Goal: Answer question/provide support

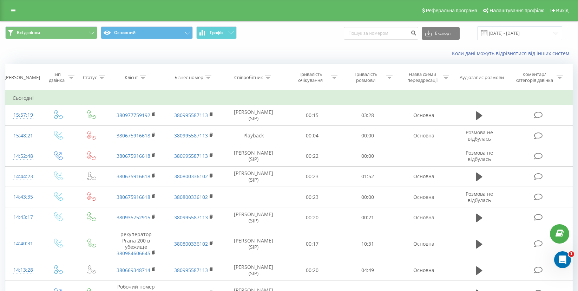
click at [382, 34] on input at bounding box center [381, 33] width 74 height 13
drag, startPoint x: 412, startPoint y: 33, endPoint x: 416, endPoint y: 32, distance: 4.3
click at [412, 33] on input "+380 (68) 041-08-82" at bounding box center [381, 33] width 74 height 13
type input "+380 (68) 041-08-82"
click at [417, 32] on icon "submit" at bounding box center [414, 32] width 6 height 4
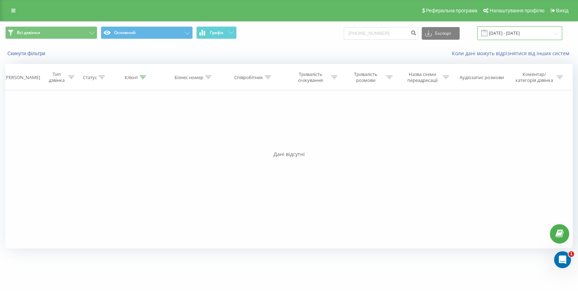
click at [520, 29] on input "21.05.2025 - 21.08.2025" at bounding box center [519, 33] width 85 height 14
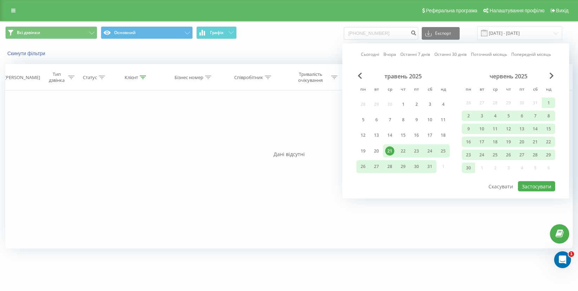
click at [362, 78] on div "травень 2025" at bounding box center [402, 76] width 93 height 7
click at [363, 75] on div "травень 2025" at bounding box center [402, 76] width 93 height 7
click at [360, 75] on span "Previous Month" at bounding box center [360, 76] width 4 height 6
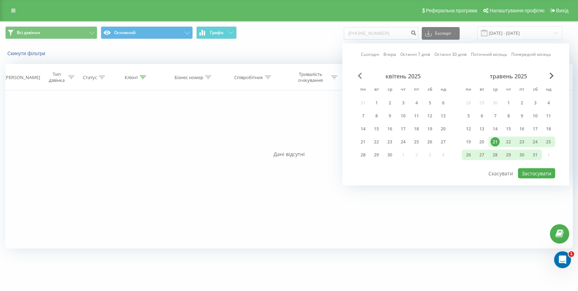
click at [361, 78] on span "Previous Month" at bounding box center [360, 76] width 4 height 6
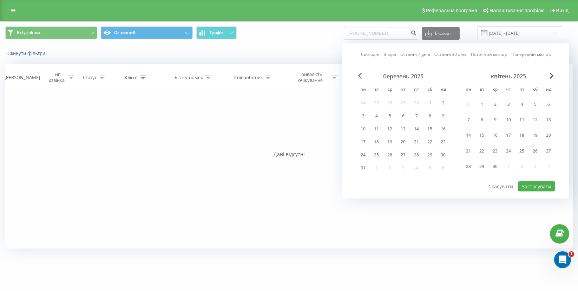
click at [361, 78] on span "Previous Month" at bounding box center [360, 76] width 4 height 6
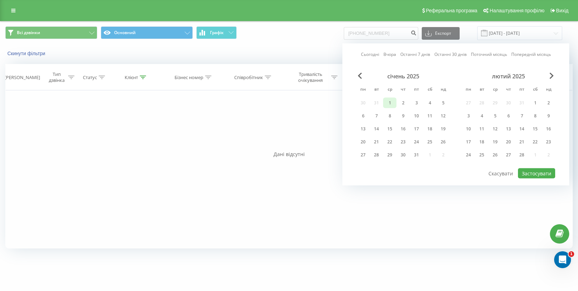
click at [390, 104] on div "1" at bounding box center [389, 102] width 9 height 9
click at [553, 80] on div "лютий 2025 пн вт ср чт пт сб нд 27 28 29 30 31 1 2 3 4 5 6 7 8 9 10 11 12 13 14…" at bounding box center [508, 118] width 93 height 90
click at [551, 77] on span "Next Month" at bounding box center [552, 76] width 4 height 6
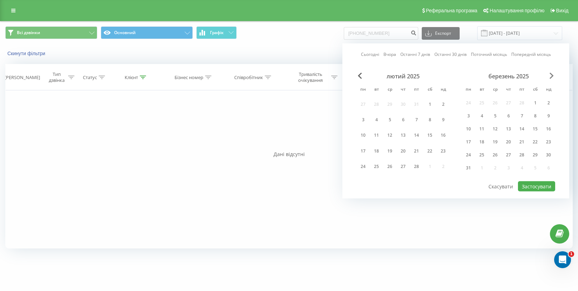
click at [551, 76] on span "Next Month" at bounding box center [552, 76] width 4 height 6
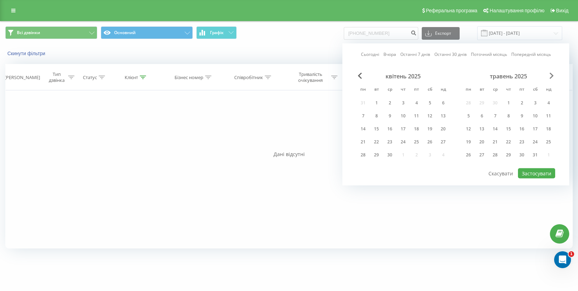
click at [551, 76] on span "Next Month" at bounding box center [552, 76] width 4 height 6
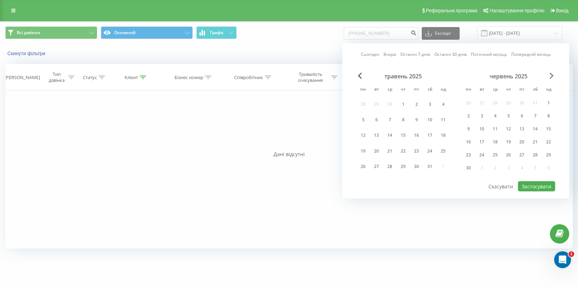
click at [551, 76] on span "Next Month" at bounding box center [552, 76] width 4 height 6
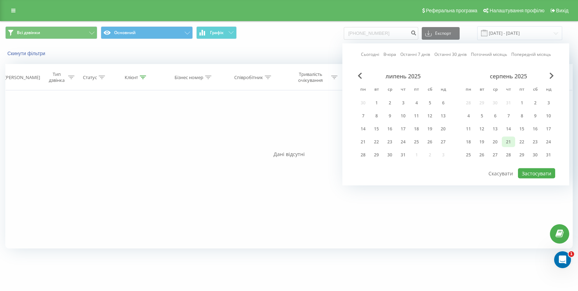
click at [506, 143] on div "21" at bounding box center [508, 141] width 9 height 9
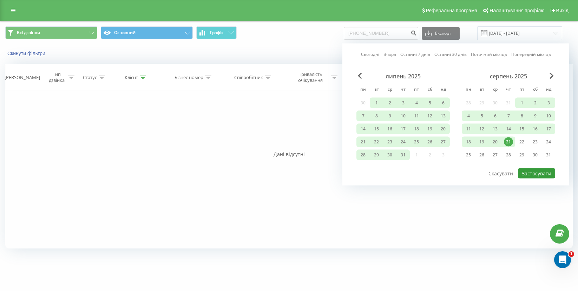
click at [541, 169] on button "Застосувати" at bounding box center [536, 173] width 37 height 10
type input "01.01.2025 - 21.08.2025"
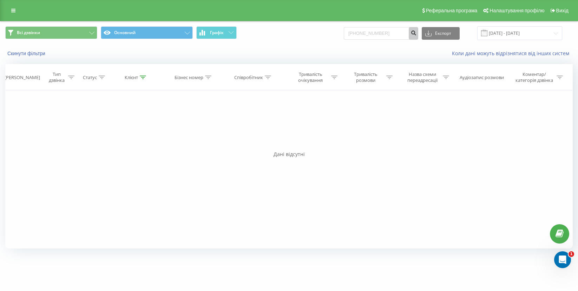
click at [418, 35] on button "submit" at bounding box center [413, 33] width 9 height 13
click at [405, 33] on input "+380(68)041-08-82" at bounding box center [381, 33] width 74 height 13
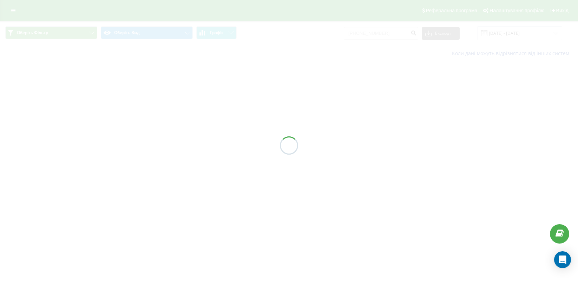
click at [383, 52] on div at bounding box center [289, 145] width 578 height 291
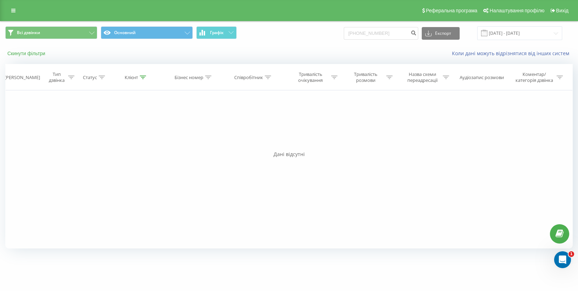
click at [44, 52] on button "Скинути фільтри" at bounding box center [27, 53] width 44 height 6
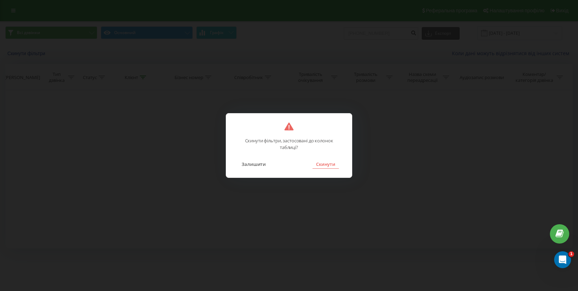
click at [328, 167] on button "Скинути" at bounding box center [326, 163] width 26 height 9
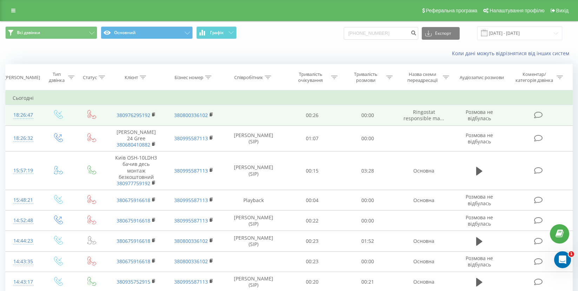
click at [251, 106] on td at bounding box center [254, 115] width 62 height 20
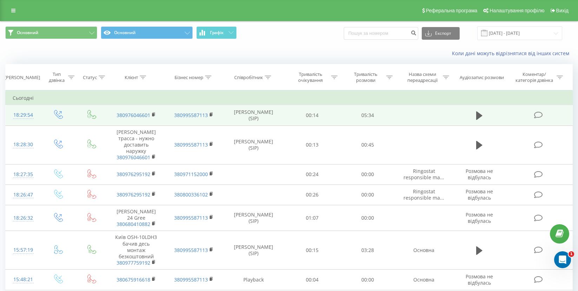
click at [541, 116] on icon at bounding box center [538, 114] width 9 height 7
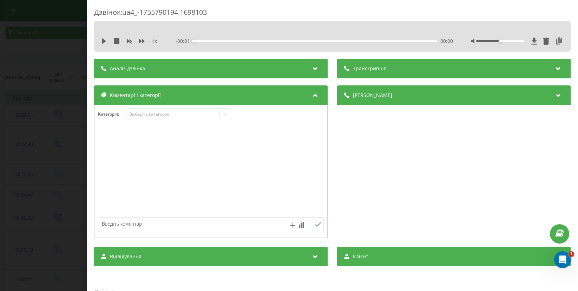
click at [177, 223] on textarea at bounding box center [188, 223] width 180 height 13
type textarea "П"
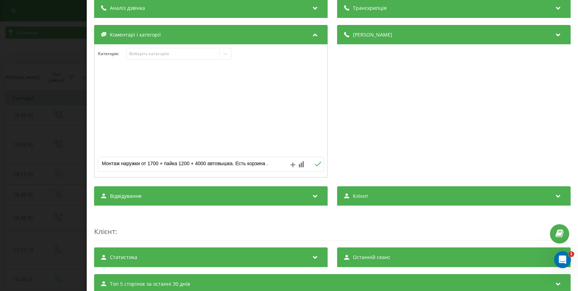
scroll to position [60, 0]
type textarea "Монтаж наружки от 1700 + пайка 1200 + 4000 автовышка. Есть корзина ."
click at [294, 166] on icon at bounding box center [292, 164] width 5 height 5
click at [316, 193] on icon at bounding box center [315, 194] width 8 height 7
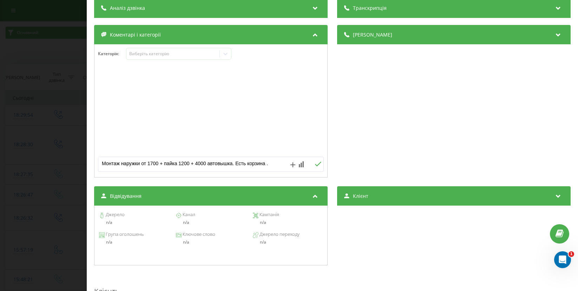
click at [317, 166] on icon at bounding box center [318, 164] width 7 height 5
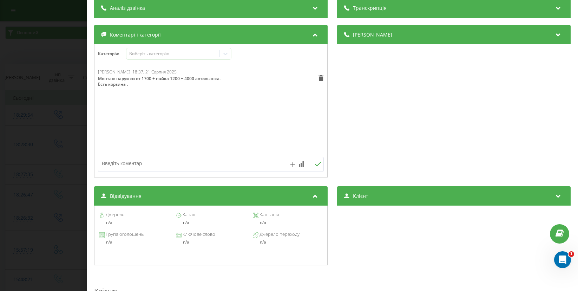
click at [31, 34] on div "Дзвінок : ua4_-1755790194.1698103 1 x - 05:35 00:00 00:00 Транскрипція Для AI-а…" at bounding box center [289, 145] width 578 height 291
